Goal: Transaction & Acquisition: Purchase product/service

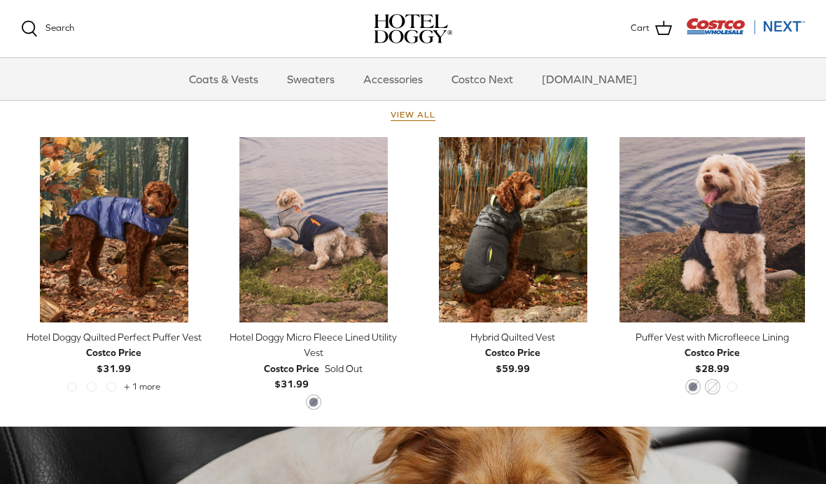
scroll to position [631, 0]
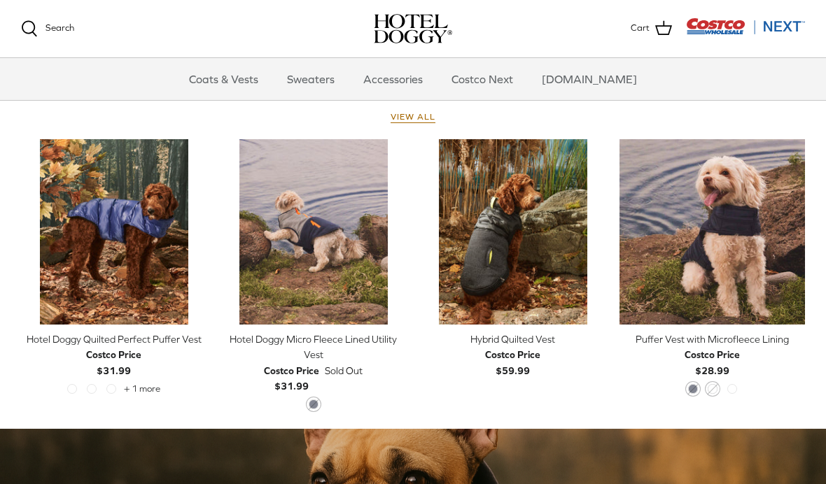
click at [202, 235] on icon "Right" at bounding box center [196, 231] width 17 height 17
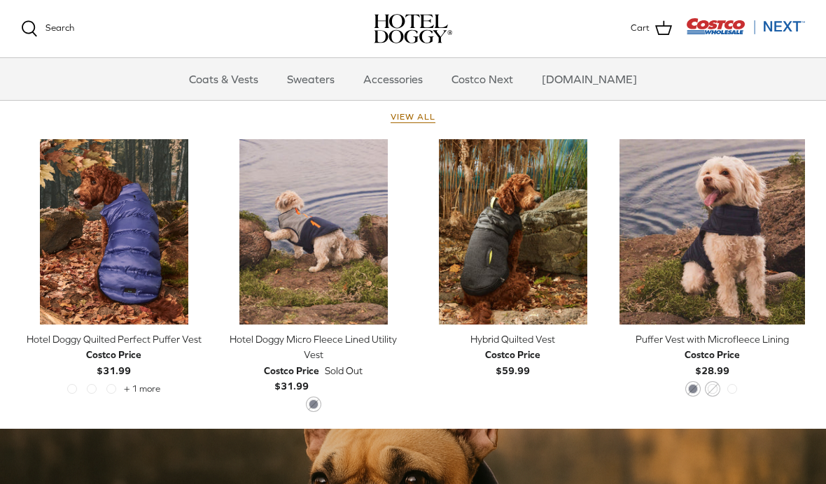
click at [199, 228] on icon "Right" at bounding box center [196, 231] width 17 height 17
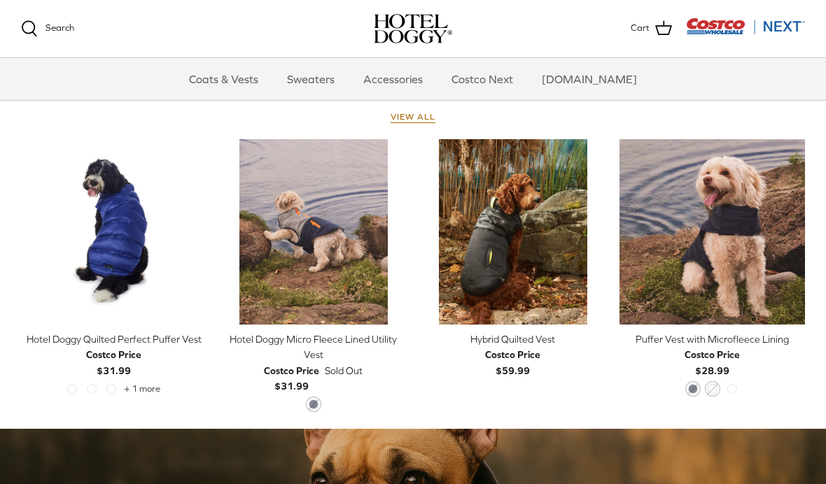
click at [200, 229] on icon "Right" at bounding box center [196, 231] width 17 height 17
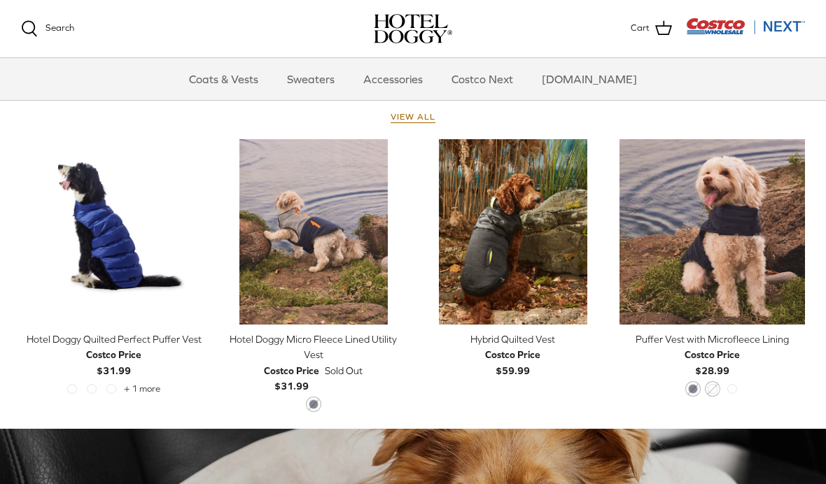
click at [179, 309] on link "Quick buy" at bounding box center [114, 303] width 172 height 29
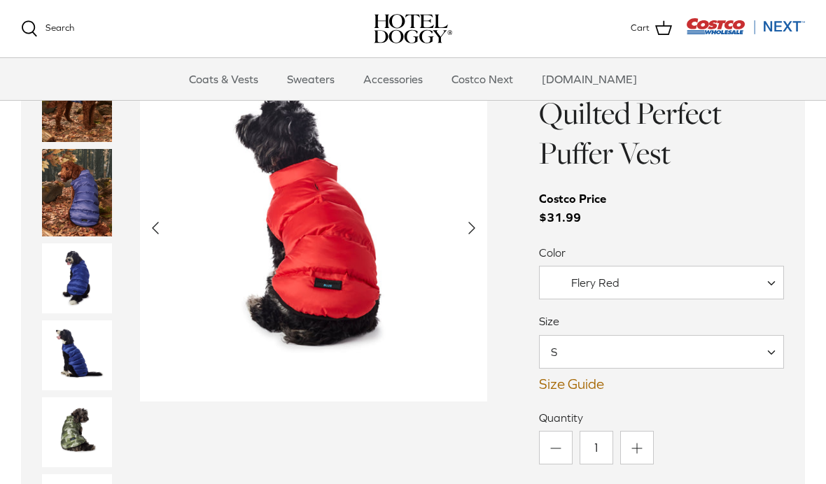
scroll to position [1051, 0]
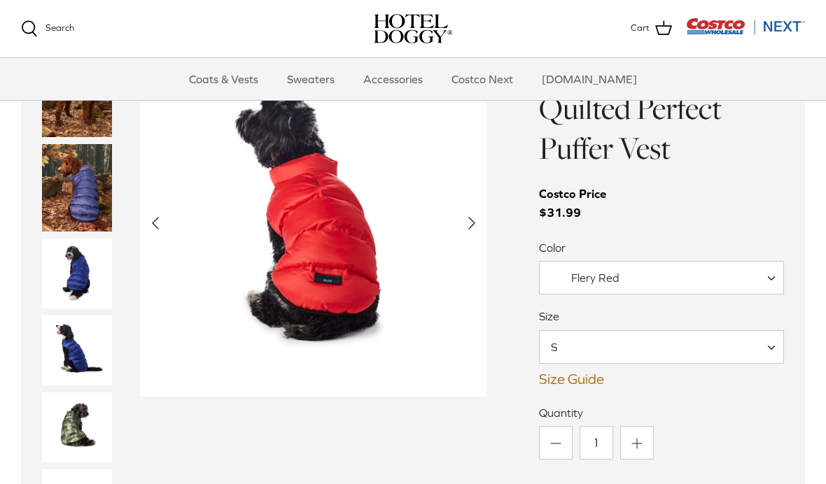
click at [765, 276] on span "Flery Red" at bounding box center [661, 278] width 245 height 34
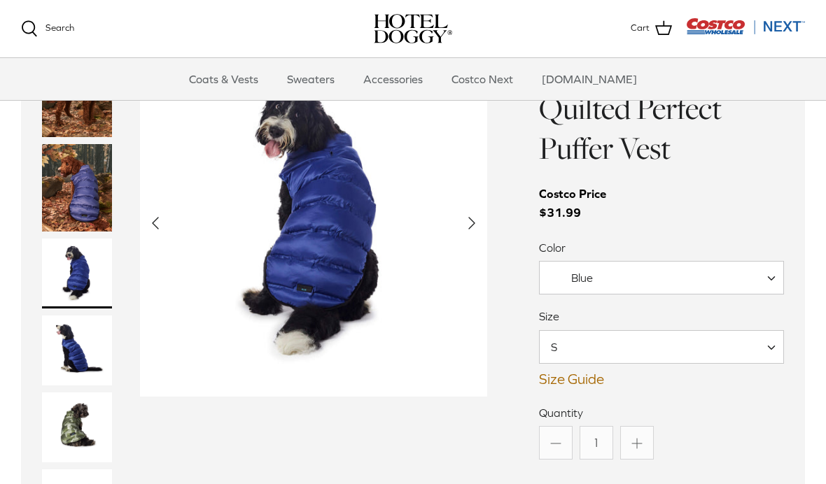
click at [782, 271] on span at bounding box center [776, 278] width 14 height 34
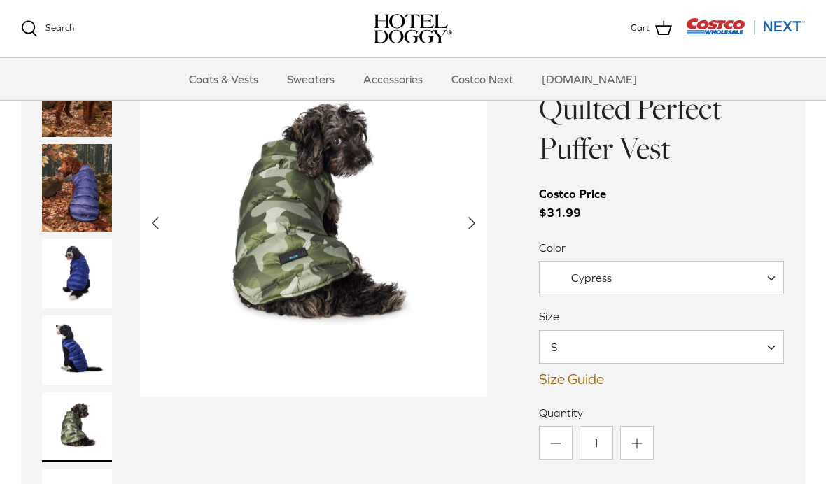
click at [687, 279] on span "Cypress" at bounding box center [661, 278] width 245 height 34
click at [656, 284] on span "Cypress" at bounding box center [661, 278] width 245 height 34
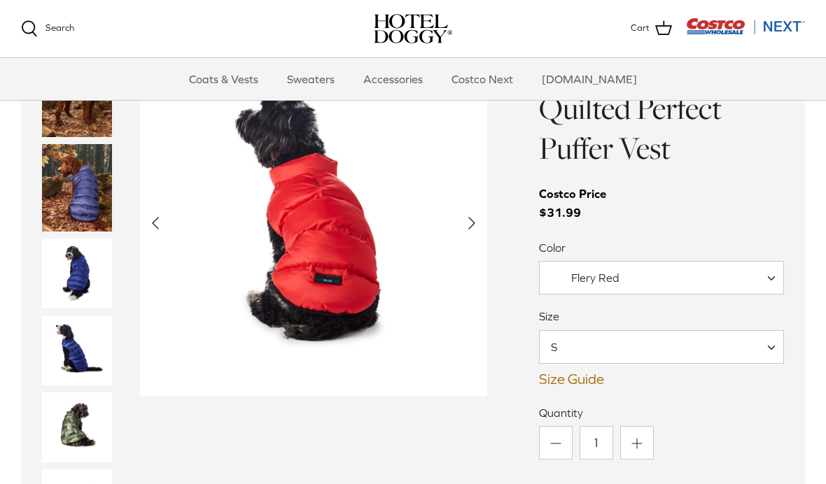
click at [659, 279] on span "Flery Red" at bounding box center [661, 278] width 245 height 34
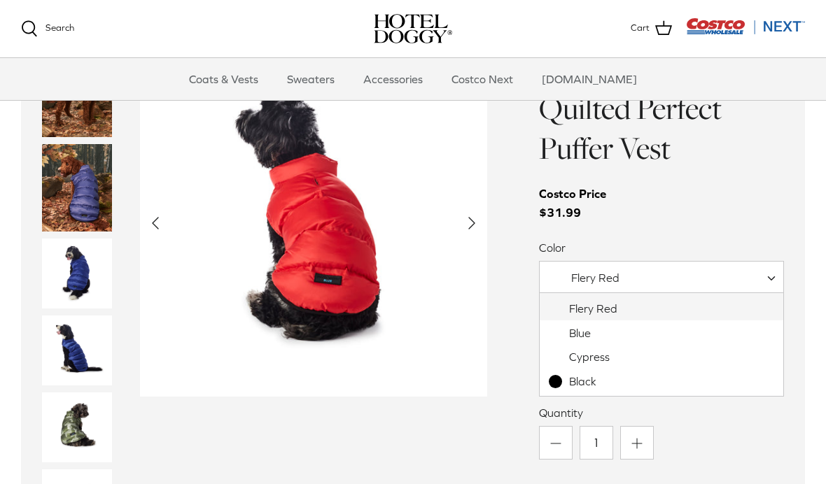
select select "Blue"
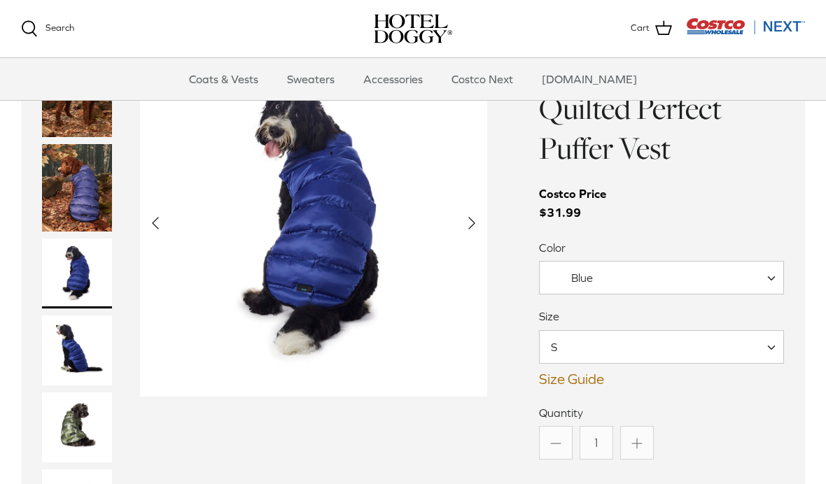
click at [669, 358] on span "S" at bounding box center [661, 347] width 245 height 34
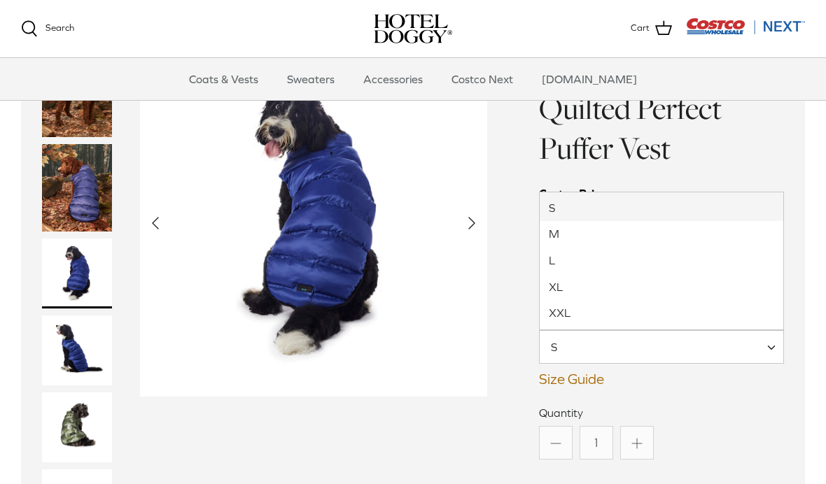
select select "XXL"
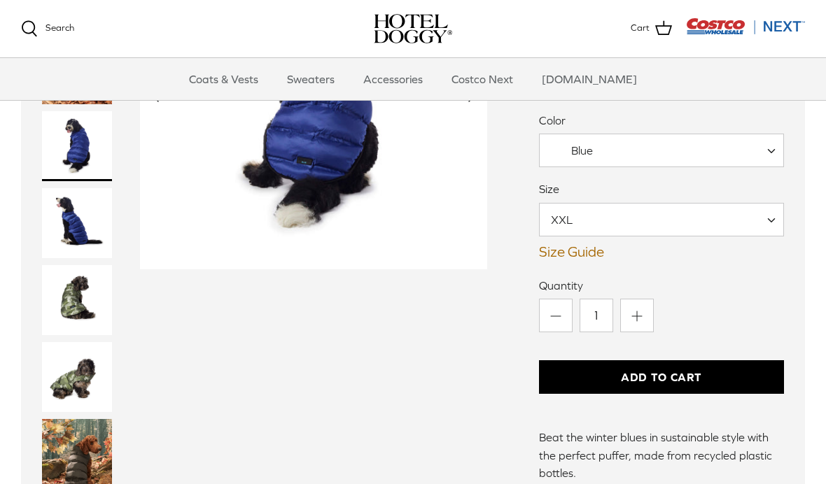
scroll to position [1177, 0]
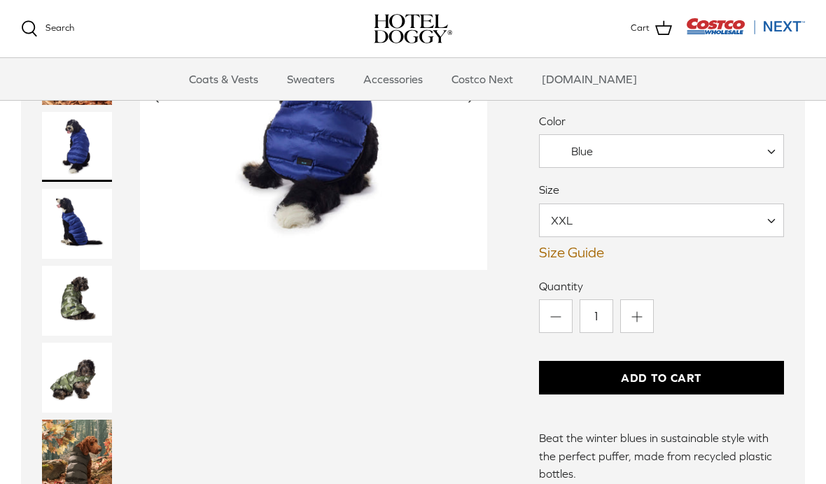
click at [590, 244] on link "Size Guide" at bounding box center [661, 252] width 245 height 17
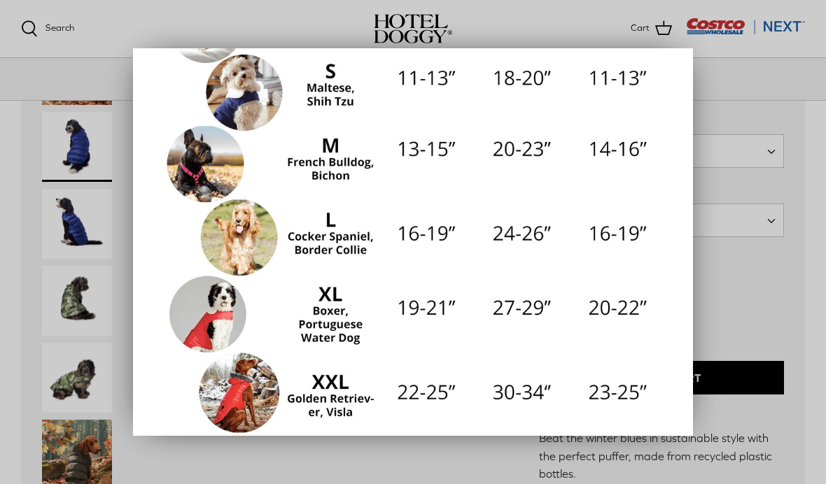
scroll to position [286, 0]
click at [393, 484] on div at bounding box center [413, 242] width 826 height 484
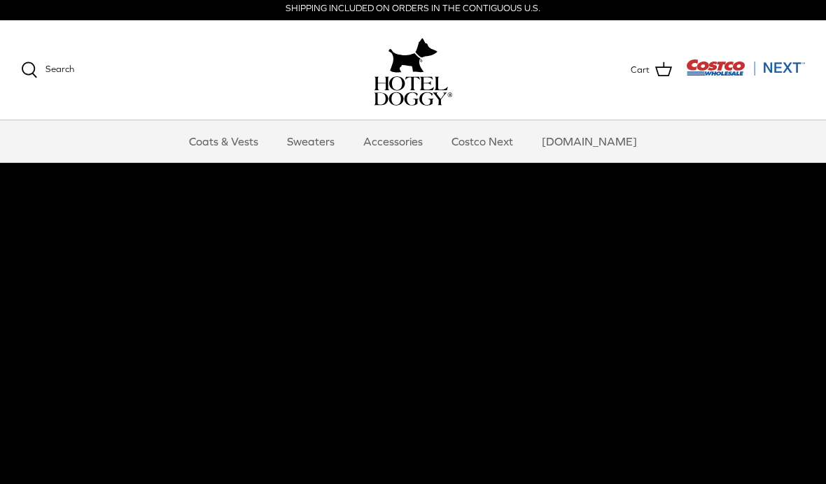
scroll to position [0, 0]
